Goal: Task Accomplishment & Management: Manage account settings

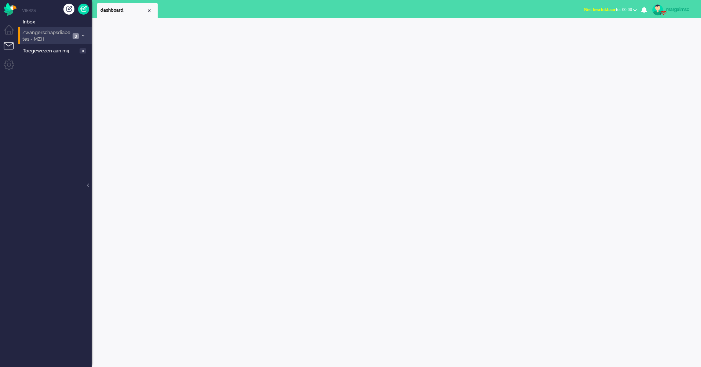
click at [56, 36] on span "Zwangerschapsdiabetes - MZH" at bounding box center [45, 36] width 49 height 14
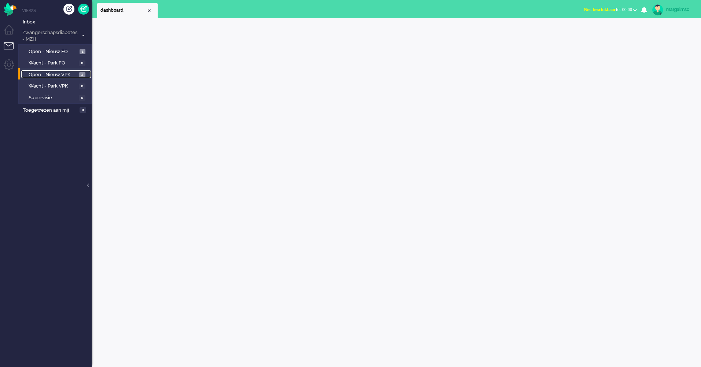
click at [54, 70] on link "Open - Nieuw VPK 2" at bounding box center [56, 74] width 70 height 8
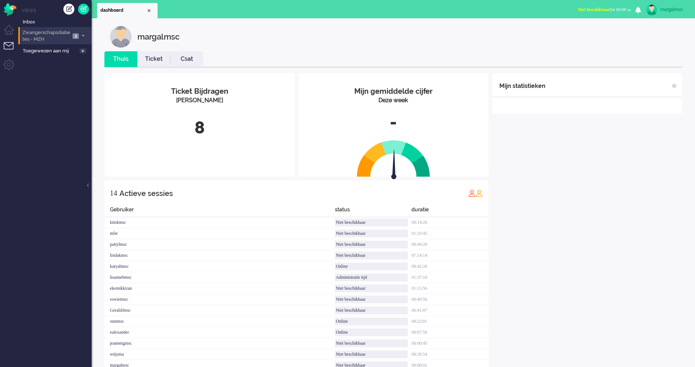
click at [58, 37] on span "Zwangerschapsdiabetes - MZH" at bounding box center [45, 36] width 49 height 14
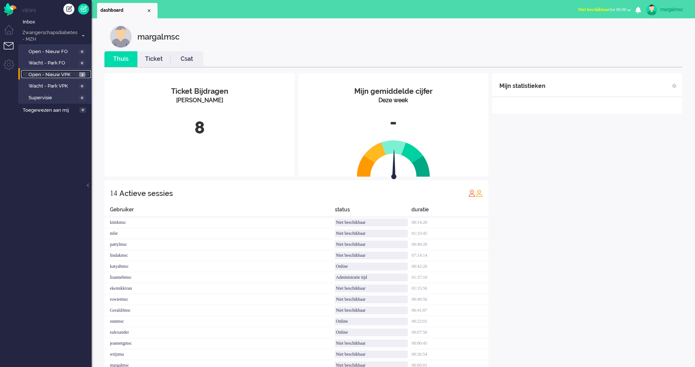
click at [61, 76] on span "Open - Nieuw VPK" at bounding box center [53, 74] width 49 height 7
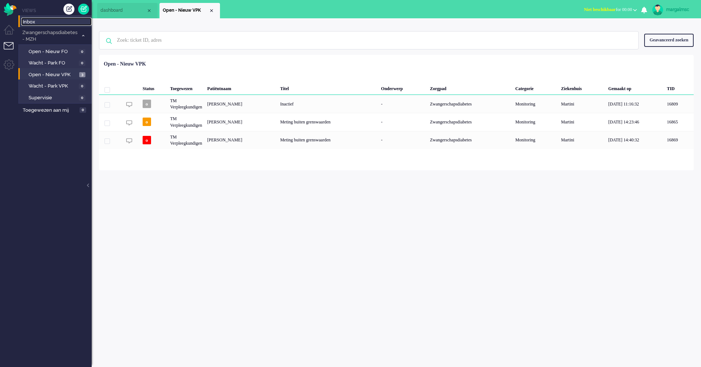
click at [52, 24] on span "Inbox" at bounding box center [57, 22] width 69 height 7
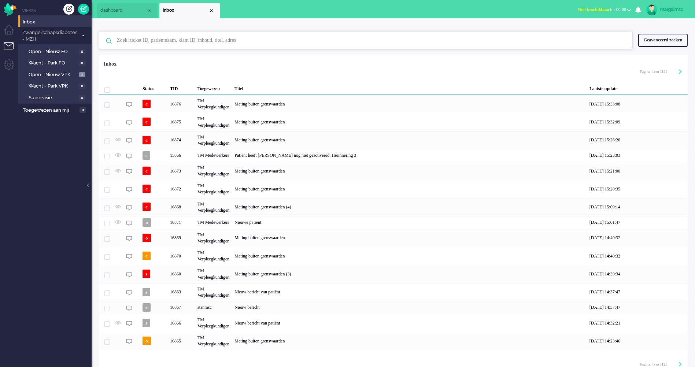
click at [139, 42] on input "text" at bounding box center [366, 41] width 511 height 18
type input "annema"
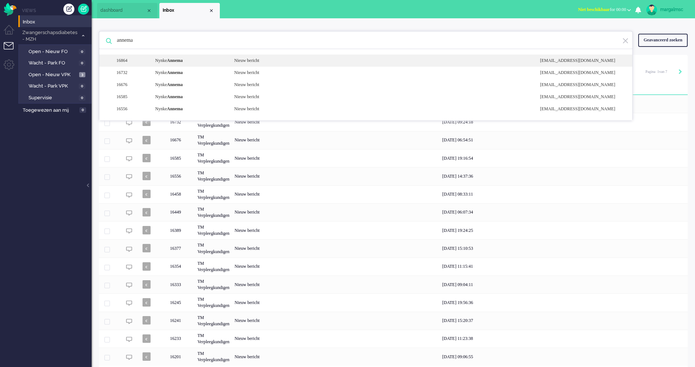
click at [183, 62] on b "Annema" at bounding box center [175, 60] width 16 height 5
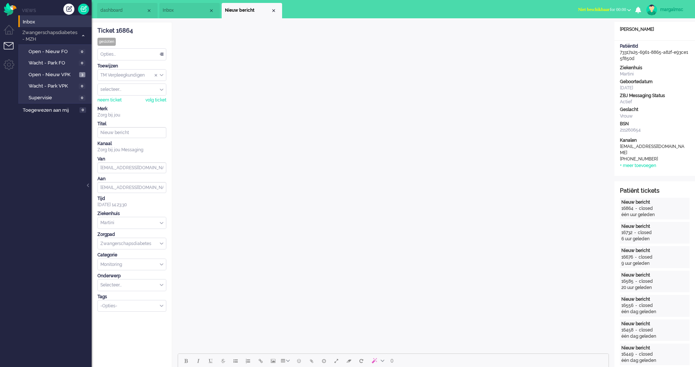
click at [178, 11] on span "Inbox" at bounding box center [186, 10] width 46 height 6
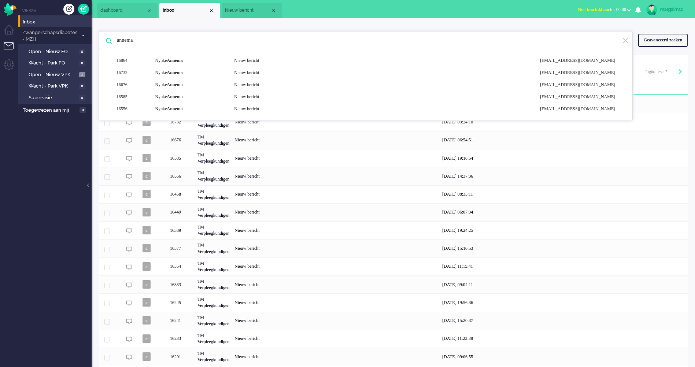
click at [122, 11] on span "dashboard" at bounding box center [123, 10] width 46 height 6
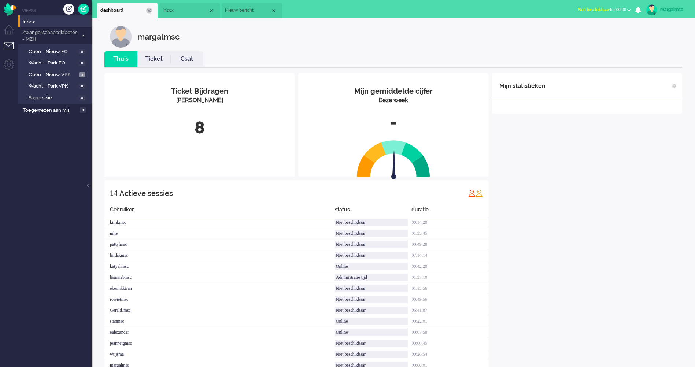
click at [152, 8] on li "dashboard" at bounding box center [127, 10] width 60 height 15
click at [174, 11] on span "Inbox" at bounding box center [186, 10] width 46 height 6
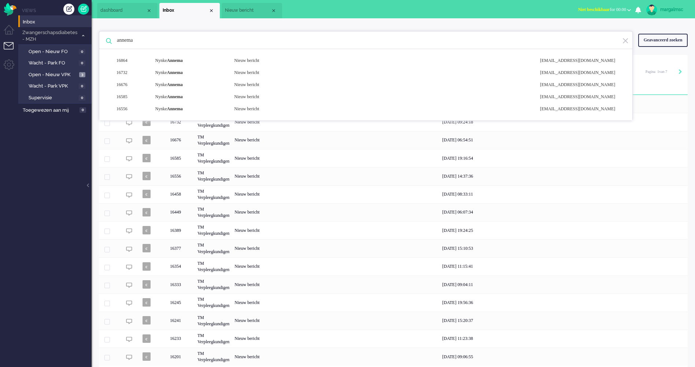
click at [170, 22] on div "annema 16864 Nynke Annema Nieuw bericht noreply+73317a25-6961-8865-a82f-e93ce15…" at bounding box center [394, 204] width 604 height 372
click at [39, 186] on ul "Views Inbox Zwangerschapsdiabetes - MZH 3 Open - Nieuw FO 0 Wacht - Park FO 0 O…" at bounding box center [54, 183] width 73 height 367
click at [665, 16] on li "margalmsc Live kanalen Telefoon: Medisch Telefoon: Niet medisch Telefoon: Test …" at bounding box center [670, 10] width 50 height 16
click at [84, 8] on link at bounding box center [83, 9] width 11 height 11
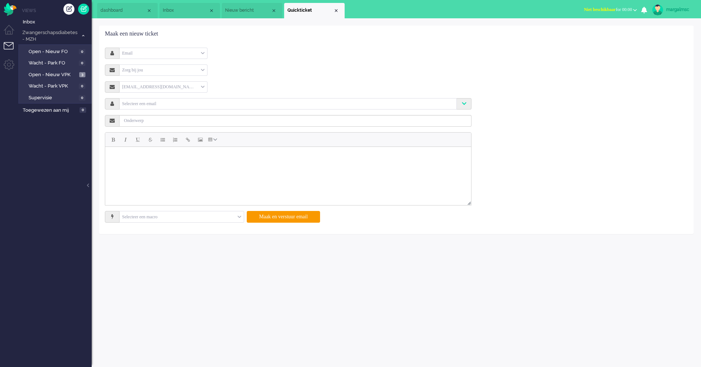
click at [161, 68] on div "Zorg bij jou" at bounding box center [163, 70] width 88 height 11
click at [156, 53] on div "Email" at bounding box center [163, 53] width 88 height 11
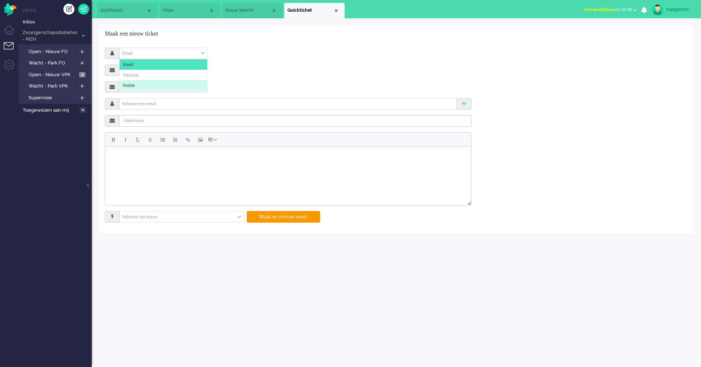
click at [152, 85] on li "Notitie" at bounding box center [163, 85] width 88 height 11
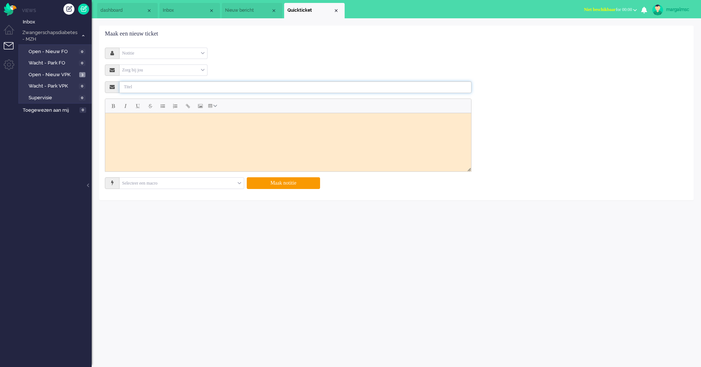
click at [144, 89] on input "text" at bounding box center [295, 87] width 352 height 12
type input "Offboarding"
drag, startPoint x: 138, startPoint y: 115, endPoint x: 137, endPoint y: 126, distance: 11.1
click at [138, 116] on body "Rich Text Area. Press ALT-0 for help." at bounding box center [288, 122] width 360 height 12
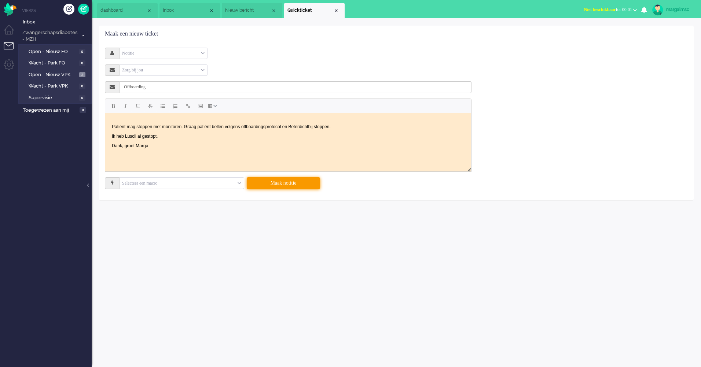
click at [263, 183] on button "Maak notitie" at bounding box center [283, 183] width 73 height 12
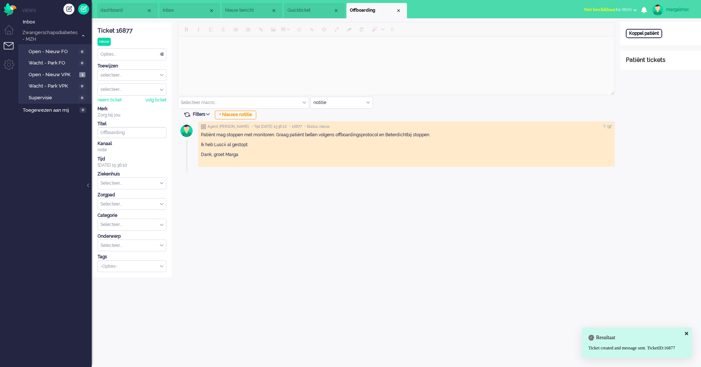
click at [655, 32] on div "Koppel patiënt" at bounding box center [644, 33] width 36 height 9
click at [309, 10] on span "Quickticket" at bounding box center [310, 10] width 46 height 6
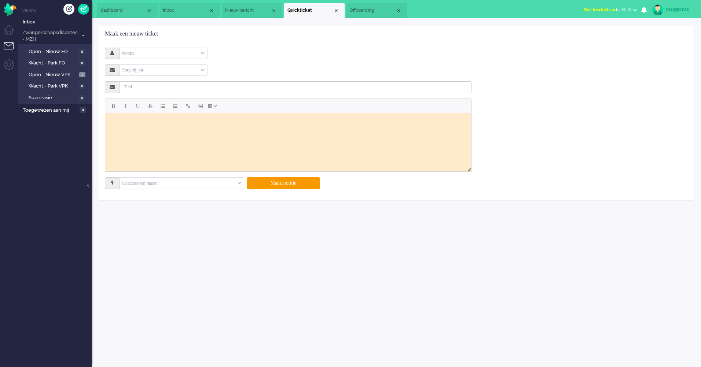
click at [241, 7] on span "Nieuw bericht" at bounding box center [248, 10] width 46 height 6
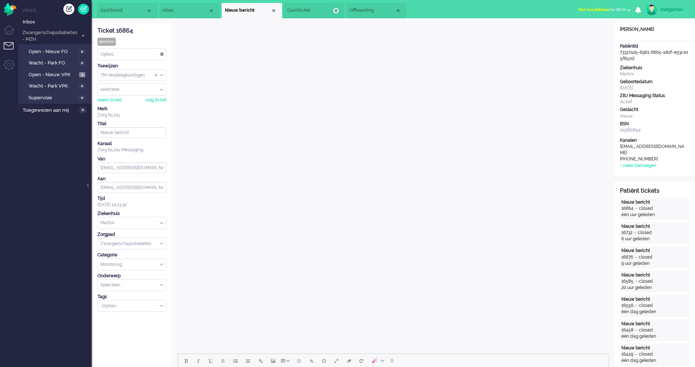
click at [337, 10] on div "Close tab" at bounding box center [336, 11] width 6 height 6
drag, startPoint x: 641, startPoint y: 60, endPoint x: 618, endPoint y: 54, distance: 23.8
click at [618, 54] on div "PatiëntId 73317a25-6961-8865-a82f-e93ce15f850d" at bounding box center [655, 52] width 81 height 19
copy div "73317a25-6961-8865-a82f-e93ce15f850d"
click at [300, 8] on span "Offboarding" at bounding box center [310, 10] width 46 height 6
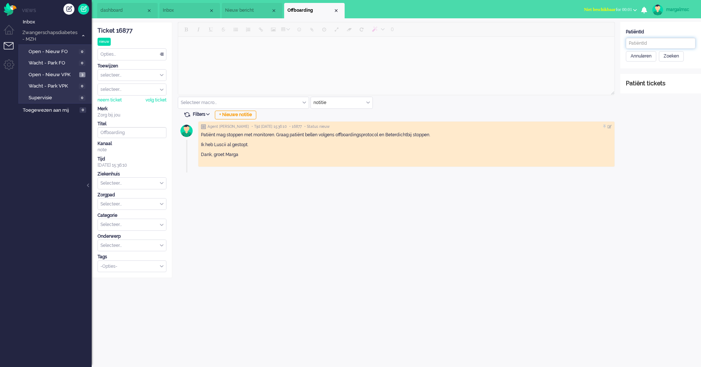
click at [645, 40] on input "text" at bounding box center [661, 43] width 70 height 11
paste input "73317a25-6961-8865-a82f-e93ce15f850d"
type input "73317a25-6961-8865-a82f-e93ce15f850d"
click at [670, 56] on div "Zoeken" at bounding box center [671, 56] width 25 height 10
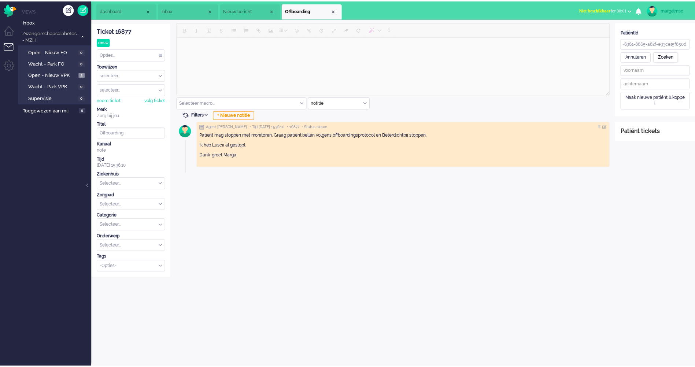
scroll to position [0, 0]
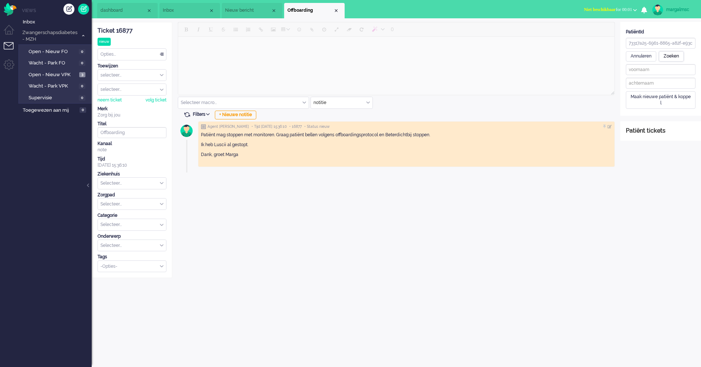
type input "Nynke"
type input "Annema"
click at [656, 114] on div "Patiënt opslaan en koppelen" at bounding box center [659, 111] width 67 height 11
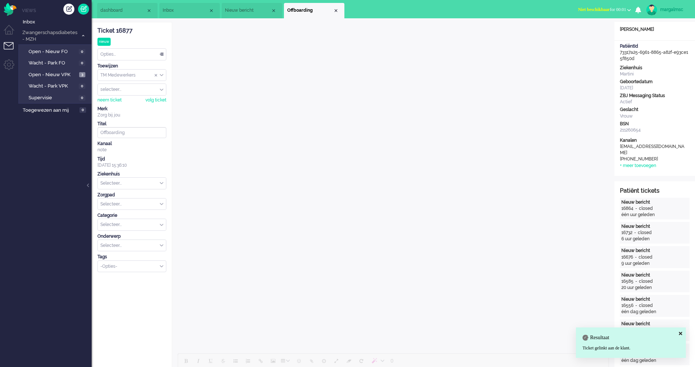
click at [122, 181] on input "text" at bounding box center [132, 183] width 68 height 11
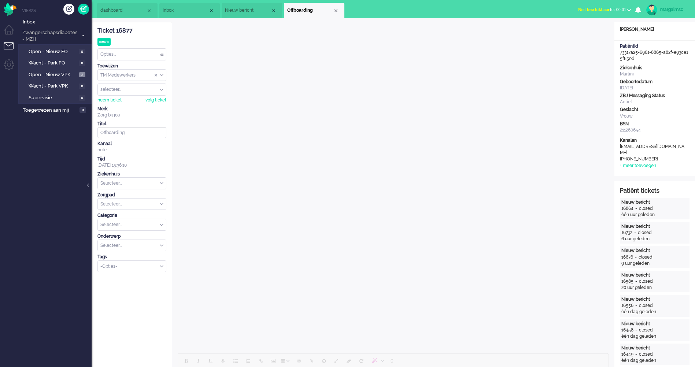
click at [161, 184] on div "Selecteer..." at bounding box center [132, 183] width 68 height 11
click at [129, 232] on li "Martini" at bounding box center [132, 236] width 68 height 11
click at [130, 206] on input "text" at bounding box center [132, 204] width 68 height 11
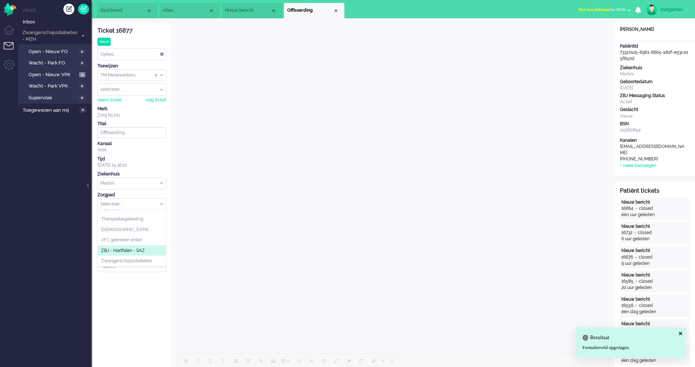
scroll to position [37, 0]
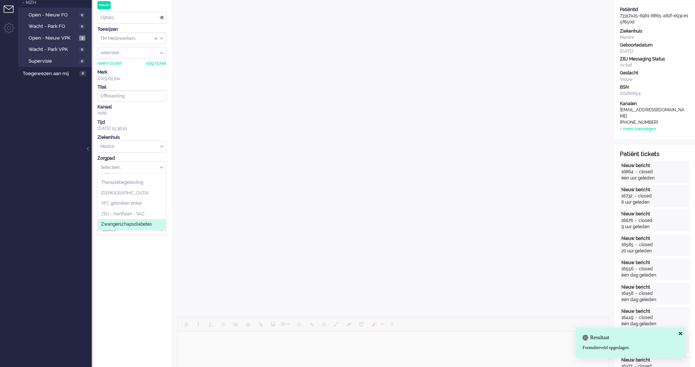
click at [130, 228] on li "Zwangerschapsdiabetes" at bounding box center [132, 224] width 68 height 11
click at [132, 251] on div "Ticket 16877 nieuw Kijkend Opties... Zet Status Open In afwachting Geparkeerd O…" at bounding box center [132, 257] width 81 height 544
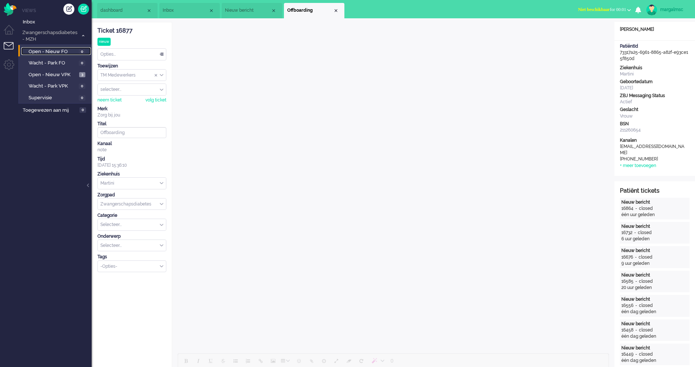
click at [62, 48] on span "Open - Nieuw FO" at bounding box center [53, 51] width 48 height 7
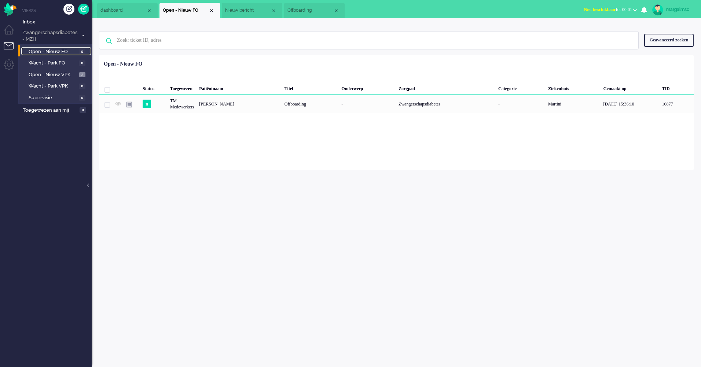
click at [317, 7] on li "Offboarding" at bounding box center [314, 10] width 60 height 15
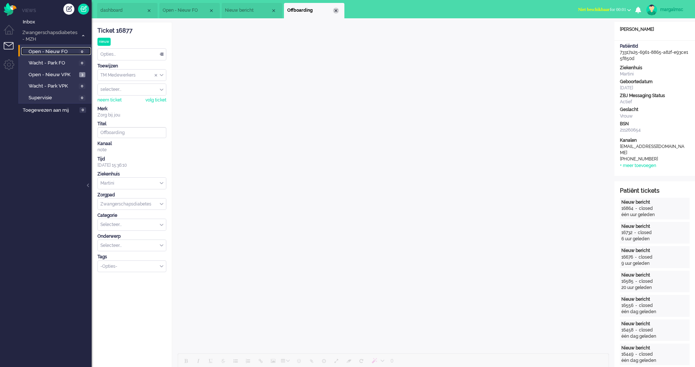
click at [337, 10] on div "Close tab" at bounding box center [336, 11] width 6 height 6
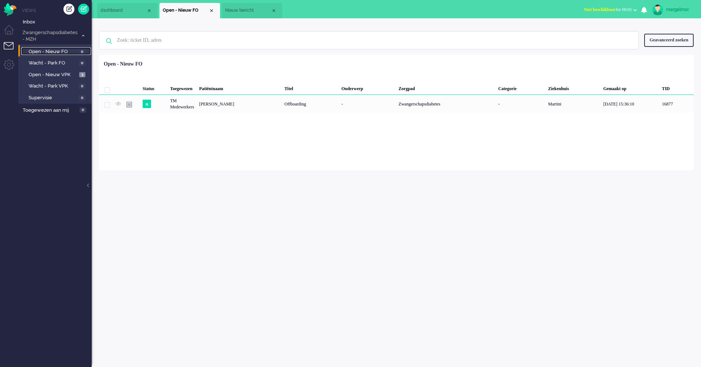
click at [238, 14] on li "Nieuw bericht" at bounding box center [252, 10] width 60 height 15
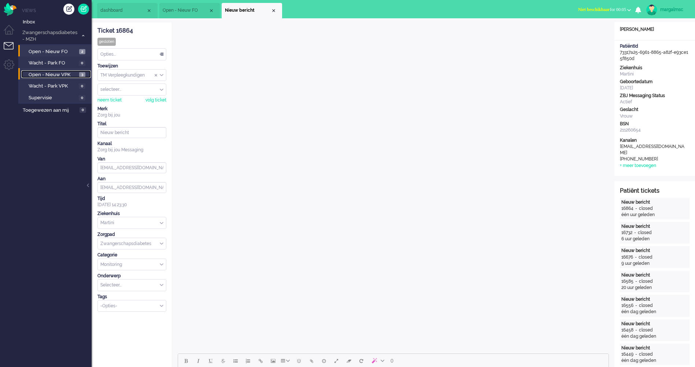
click at [62, 74] on span "Open - Nieuw VPK" at bounding box center [53, 74] width 49 height 7
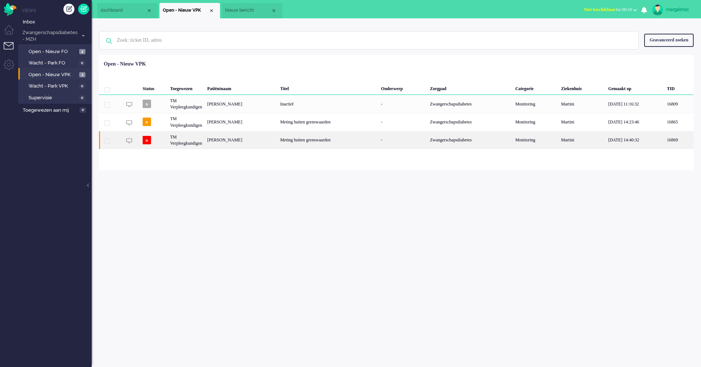
click at [261, 146] on div "Annemiek Mareille Toorman" at bounding box center [241, 140] width 73 height 18
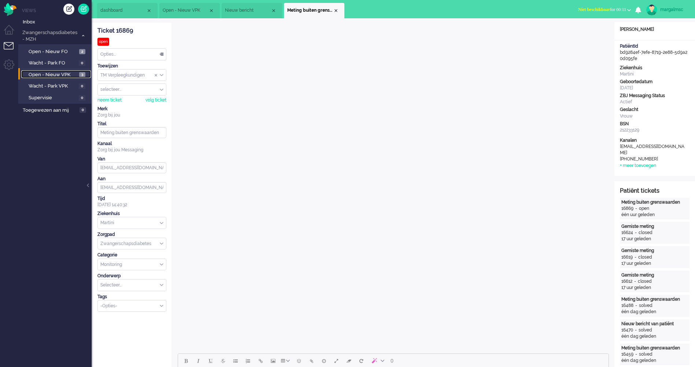
click at [56, 73] on span "Open - Nieuw VPK" at bounding box center [53, 74] width 49 height 7
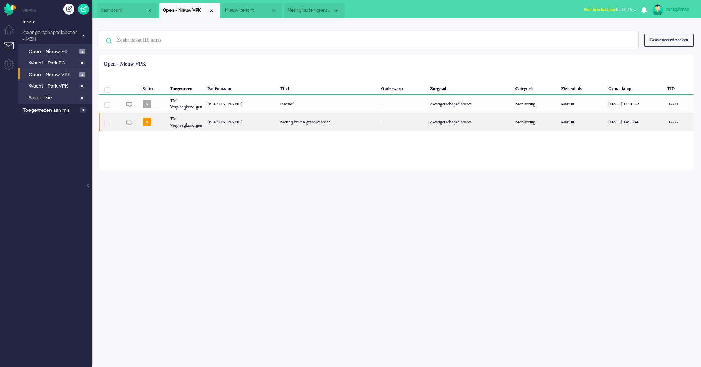
click at [229, 129] on div "Petra Weinans" at bounding box center [241, 122] width 73 height 18
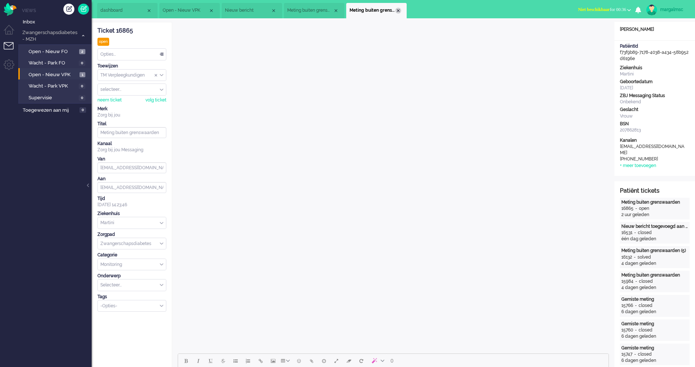
click at [398, 11] on div "Close tab" at bounding box center [398, 11] width 6 height 6
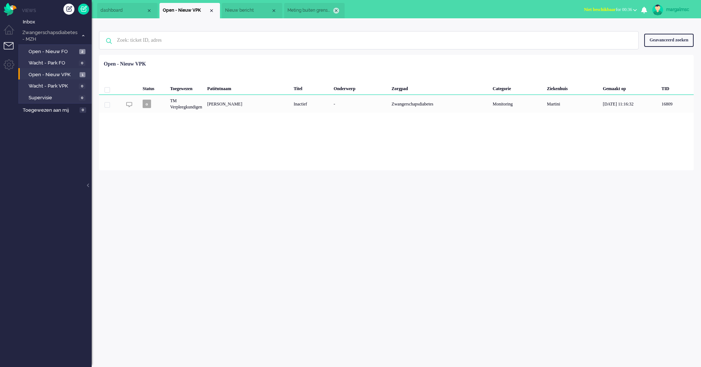
click at [337, 11] on div "Close tab" at bounding box center [336, 11] width 6 height 6
click at [273, 10] on div "Close tab" at bounding box center [274, 11] width 6 height 6
click at [227, 42] on input "text" at bounding box center [369, 41] width 517 height 18
type input "po"
click at [43, 23] on span "Inbox" at bounding box center [57, 22] width 69 height 7
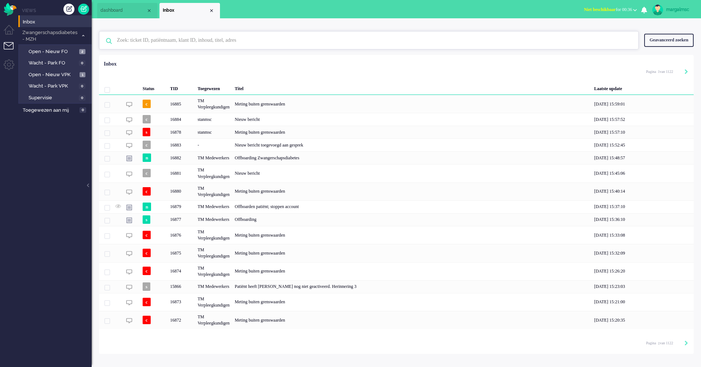
click at [124, 38] on input "text" at bounding box center [369, 41] width 517 height 18
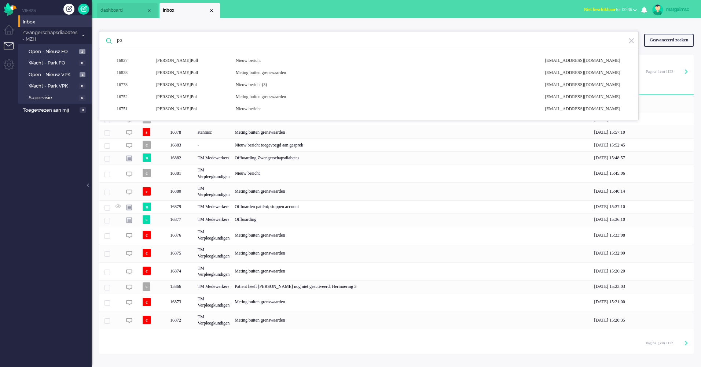
type input "p"
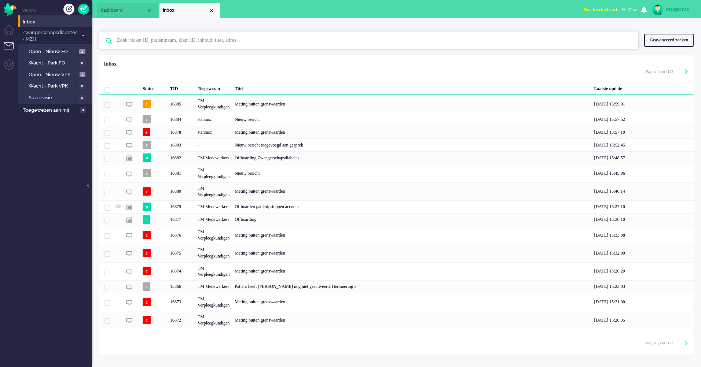
click at [200, 36] on input "text" at bounding box center [369, 41] width 517 height 18
type input "poyraz"
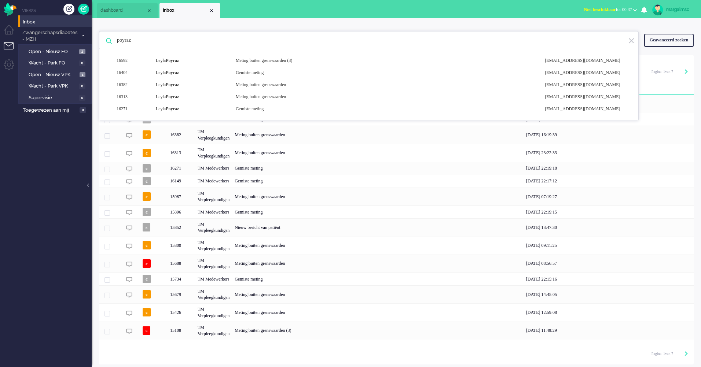
click at [178, 44] on input "poyraz" at bounding box center [369, 41] width 517 height 18
drag, startPoint x: 178, startPoint y: 44, endPoint x: 19, endPoint y: 36, distance: 159.2
click at [30, 43] on div "Thuis Dashboard Meldingen Volgen Kennisbank release_2.1.2 Views Inbox Zwangersc…" at bounding box center [350, 183] width 701 height 367
type input "Haaima"
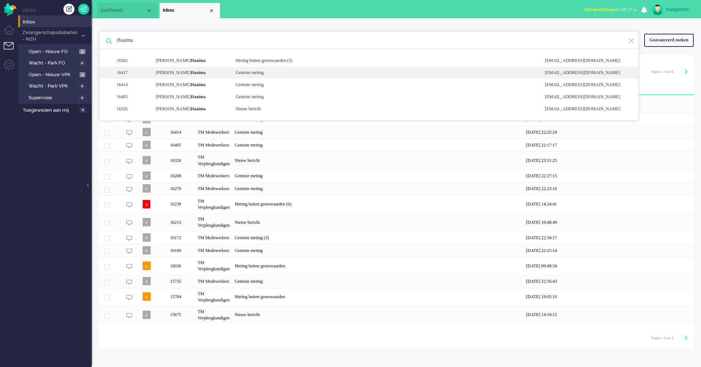
click at [211, 73] on div "Sabrina Haaima" at bounding box center [190, 73] width 80 height 6
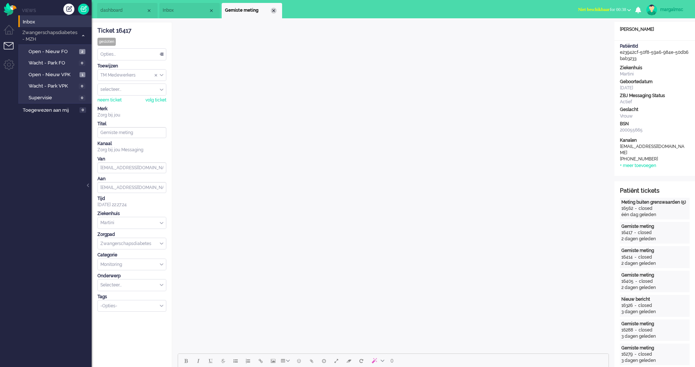
click at [274, 9] on div "Close tab" at bounding box center [274, 11] width 6 height 6
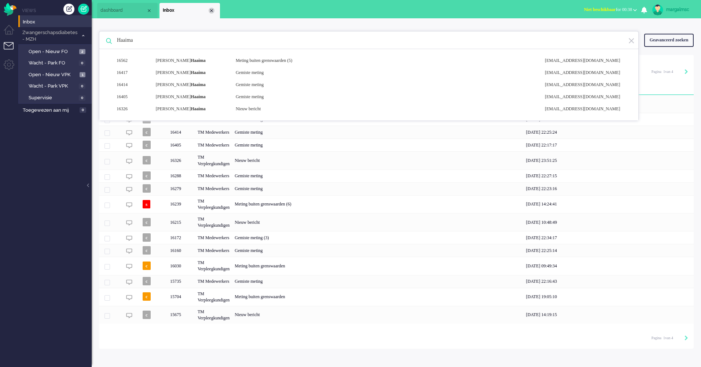
click at [213, 8] on div "Close tab" at bounding box center [212, 11] width 6 height 6
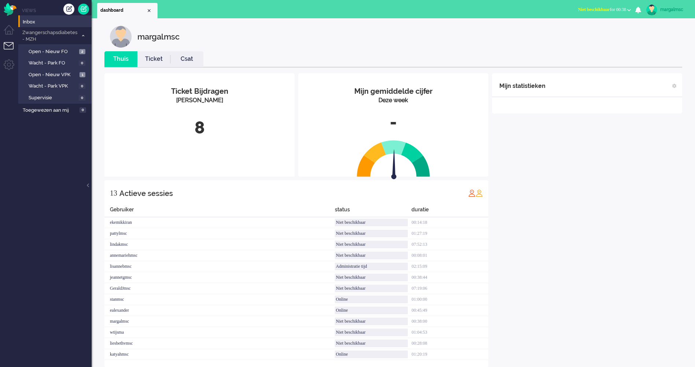
click at [671, 11] on div "margalmsc" at bounding box center [673, 9] width 27 height 7
click at [648, 61] on link "Uitloggen" at bounding box center [666, 58] width 51 height 7
